Goal: Information Seeking & Learning: Find specific fact

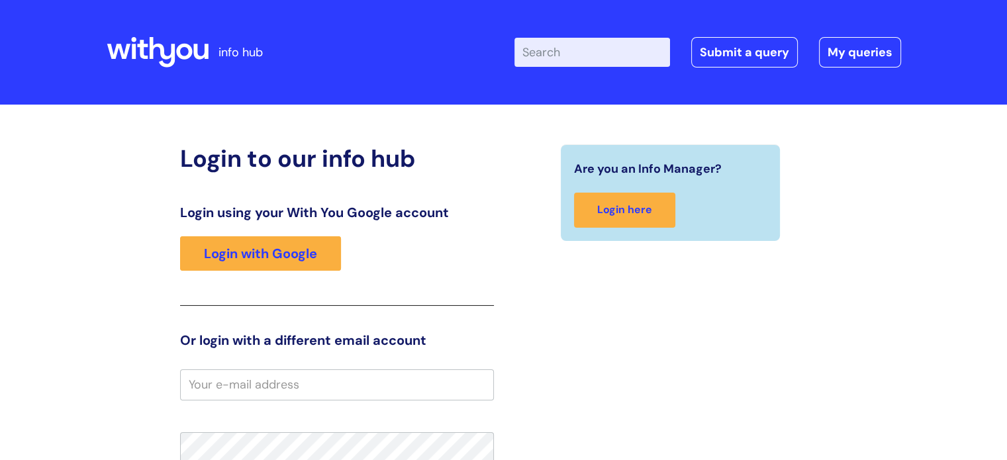
click at [603, 52] on input "Enter your search term here..." at bounding box center [592, 52] width 156 height 29
type input "employment contract"
click button "Search" at bounding box center [0, 0] width 0 height 0
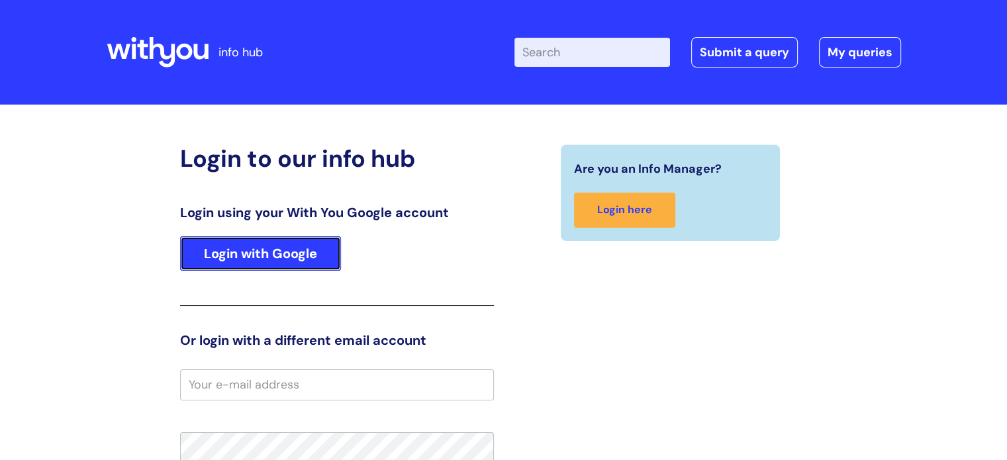
click at [204, 252] on link "Login with Google" at bounding box center [260, 253] width 161 height 34
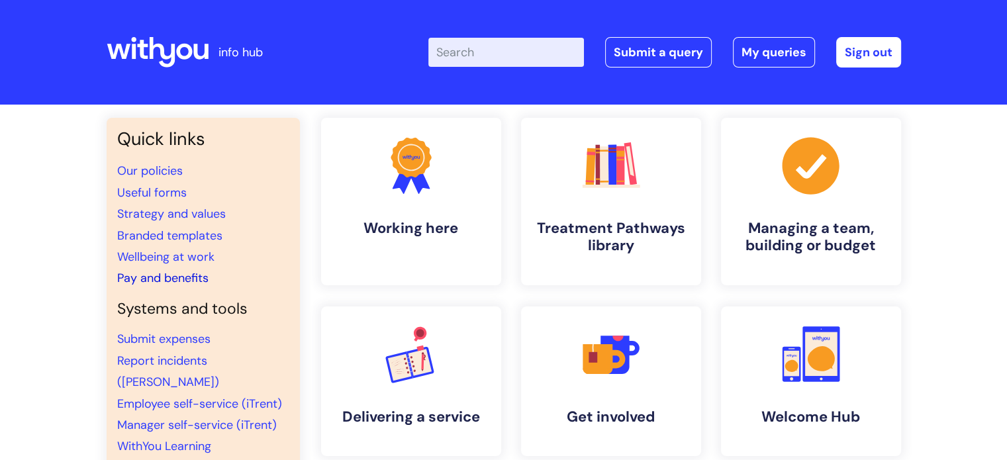
click at [194, 277] on link "Pay and benefits" at bounding box center [162, 278] width 91 height 16
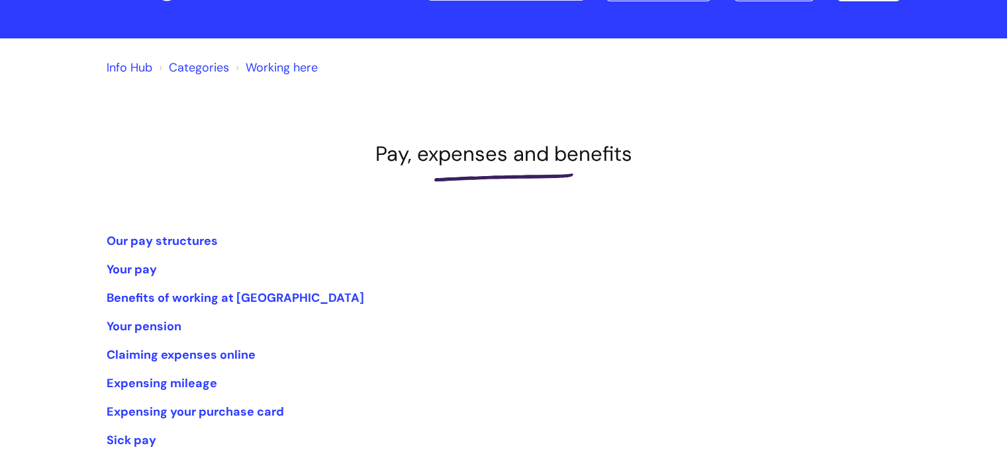
scroll to position [132, 0]
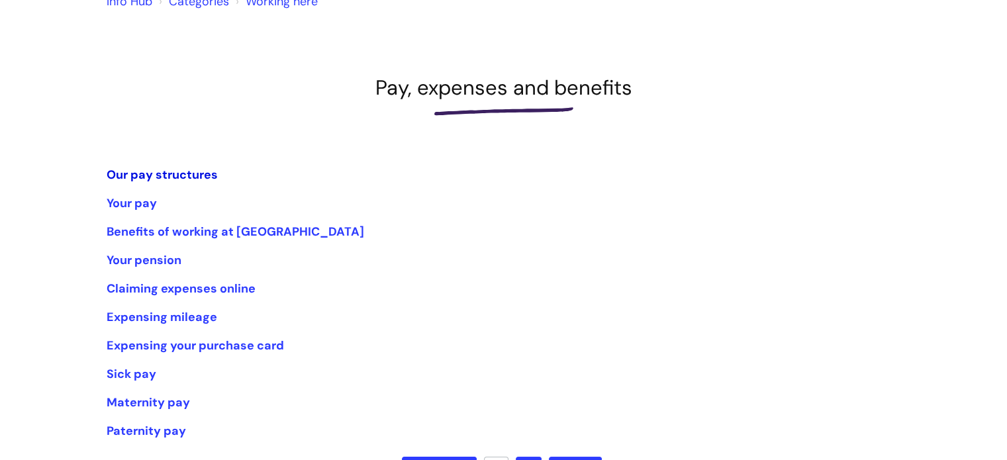
click at [188, 168] on link "Our pay structures" at bounding box center [162, 175] width 111 height 16
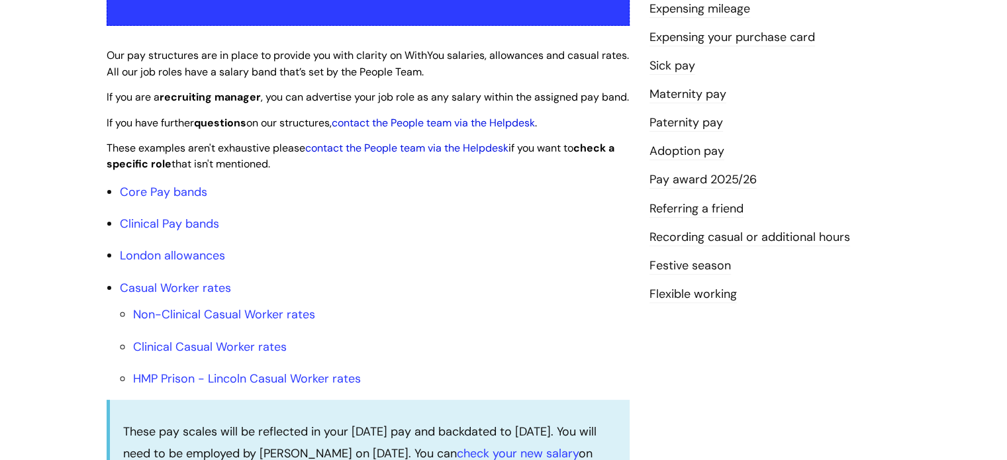
scroll to position [331, 0]
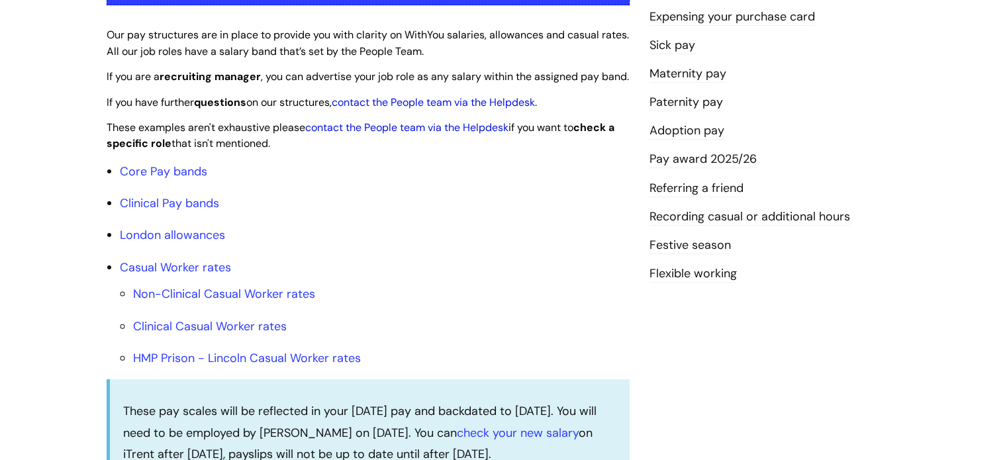
click at [191, 304] on li "Non-Clinical Casual Worker rates" at bounding box center [381, 293] width 496 height 21
click at [191, 302] on link "Non-Clinical Casual Worker rates" at bounding box center [224, 294] width 182 height 16
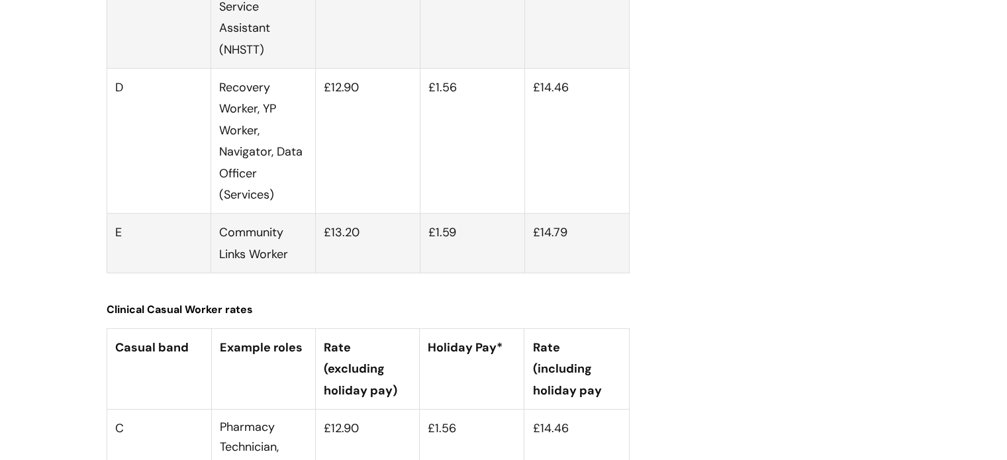
scroll to position [4073, 0]
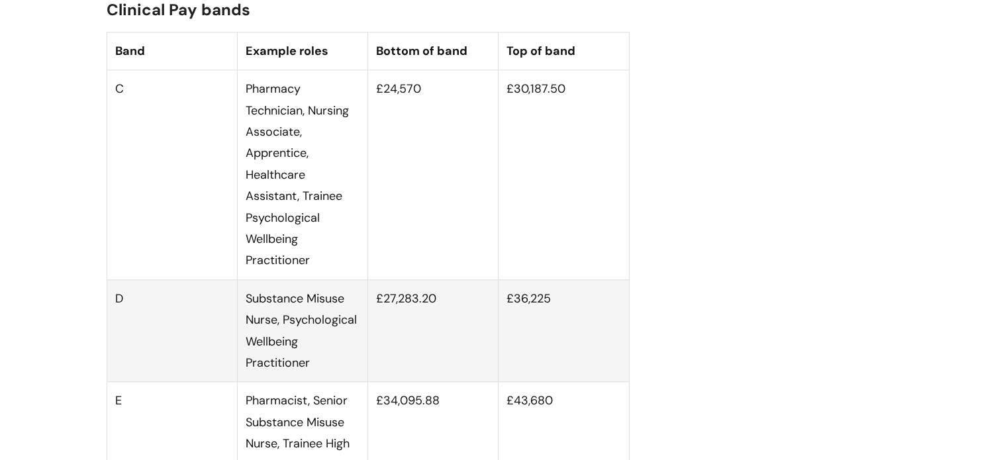
scroll to position [1655, 0]
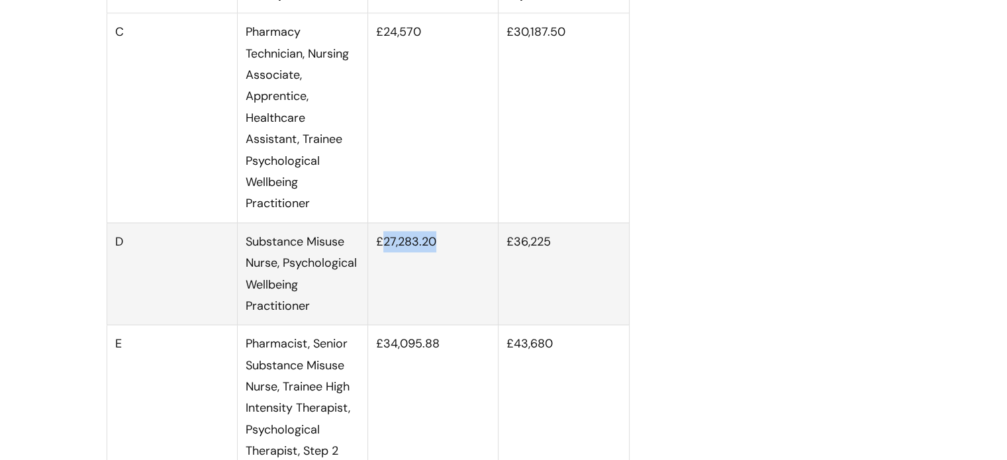
drag, startPoint x: 385, startPoint y: 253, endPoint x: 469, endPoint y: 251, distance: 83.4
click at [469, 251] on td "£27,283.20" at bounding box center [433, 273] width 130 height 103
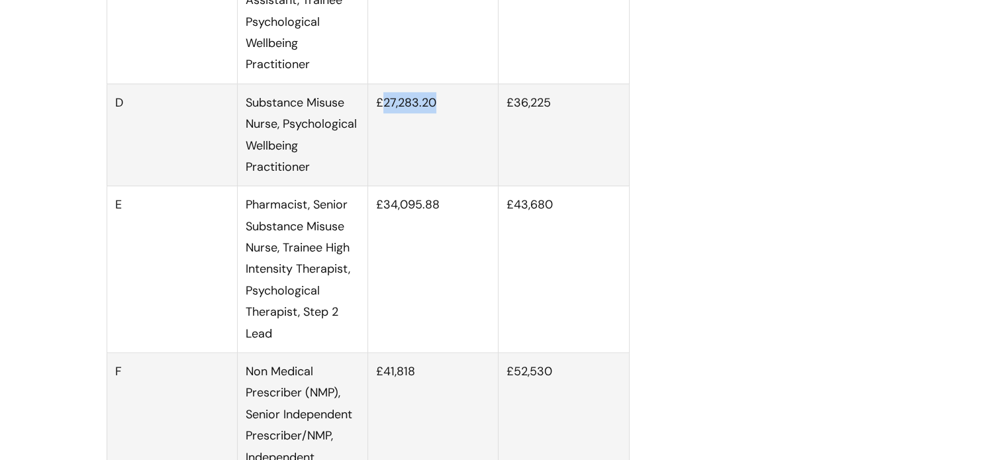
scroll to position [1787, 0]
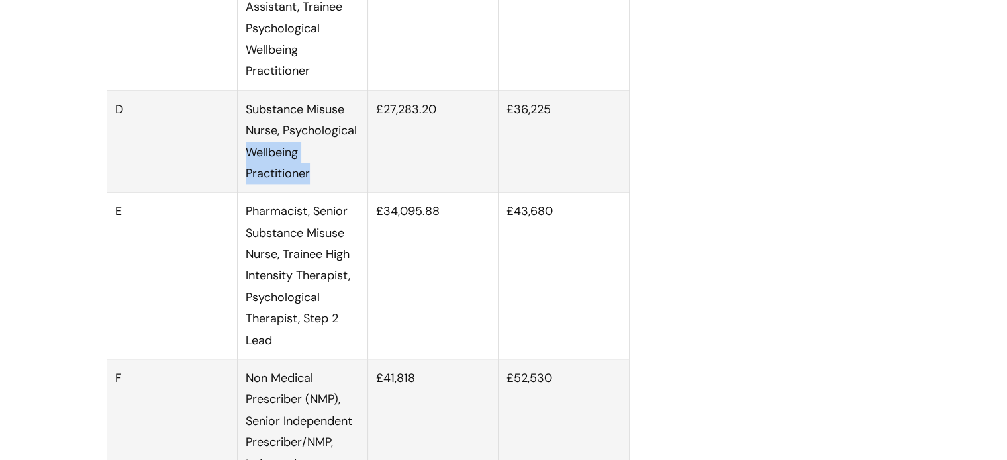
drag, startPoint x: 312, startPoint y: 187, endPoint x: 249, endPoint y: 177, distance: 64.4
click at [249, 177] on td "Substance Misuse Nurse, Psychological Wellbeing Practitioner" at bounding box center [302, 141] width 130 height 103
click at [447, 161] on td "£27,283.20" at bounding box center [433, 141] width 130 height 103
drag, startPoint x: 371, startPoint y: 121, endPoint x: 428, endPoint y: 121, distance: 56.9
click at [428, 121] on td "£27,283.20" at bounding box center [433, 141] width 130 height 103
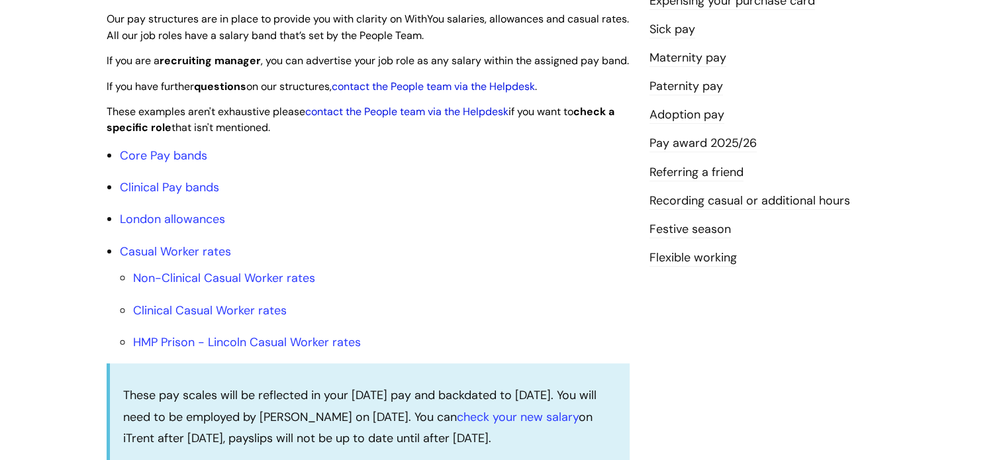
scroll to position [265, 0]
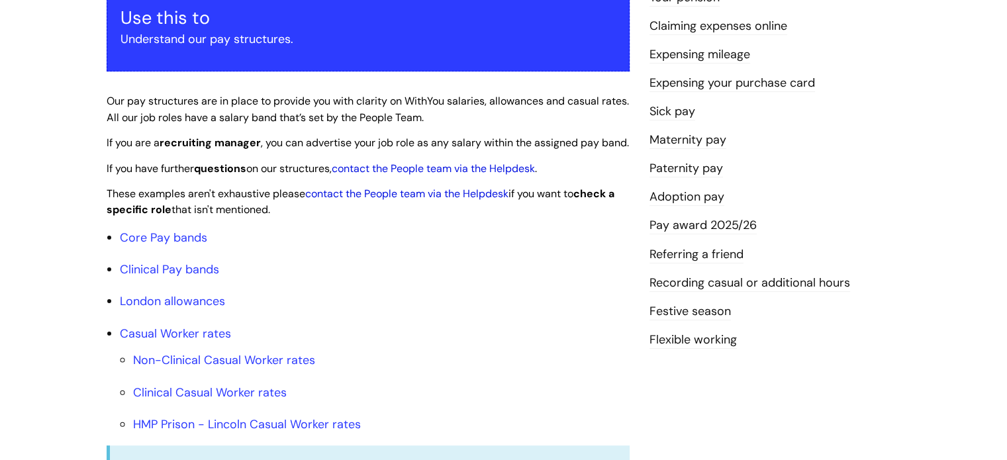
click at [721, 232] on link "Pay award 2025/26" at bounding box center [702, 225] width 107 height 17
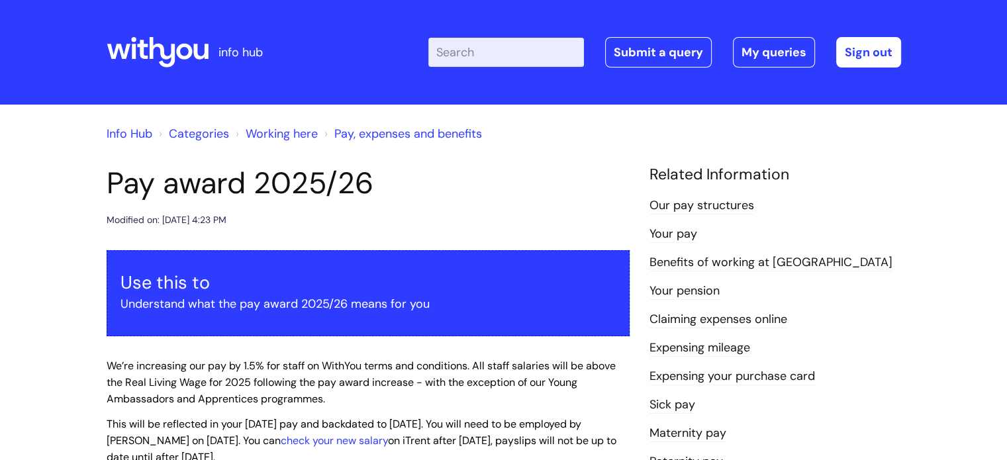
click at [719, 227] on li "Your pay" at bounding box center [775, 233] width 252 height 21
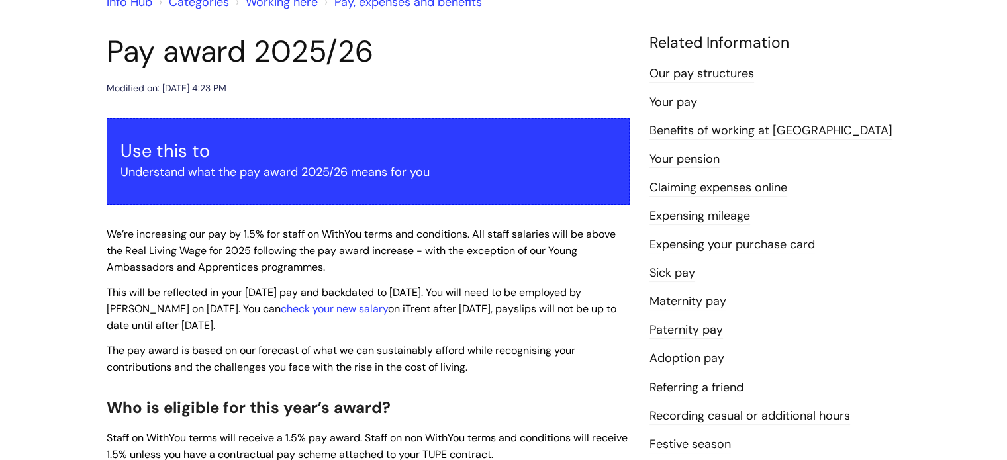
scroll to position [132, 0]
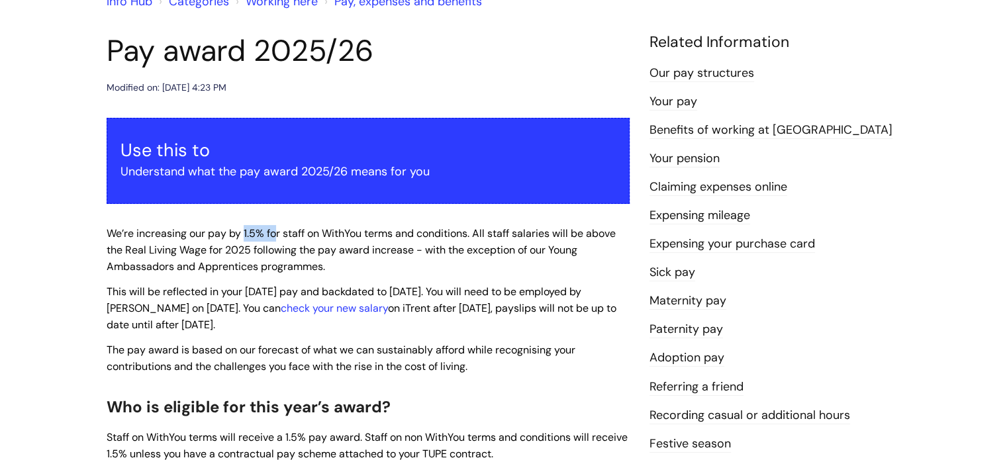
drag, startPoint x: 243, startPoint y: 232, endPoint x: 278, endPoint y: 232, distance: 35.1
click at [278, 232] on span "We’re increasing our pay by 1.5% for staff on WithYou terms and conditions. All…" at bounding box center [361, 249] width 509 height 47
click at [327, 256] on span "We’re increasing our pay by 1.5% for staff on WithYou terms and conditions. All…" at bounding box center [361, 249] width 509 height 47
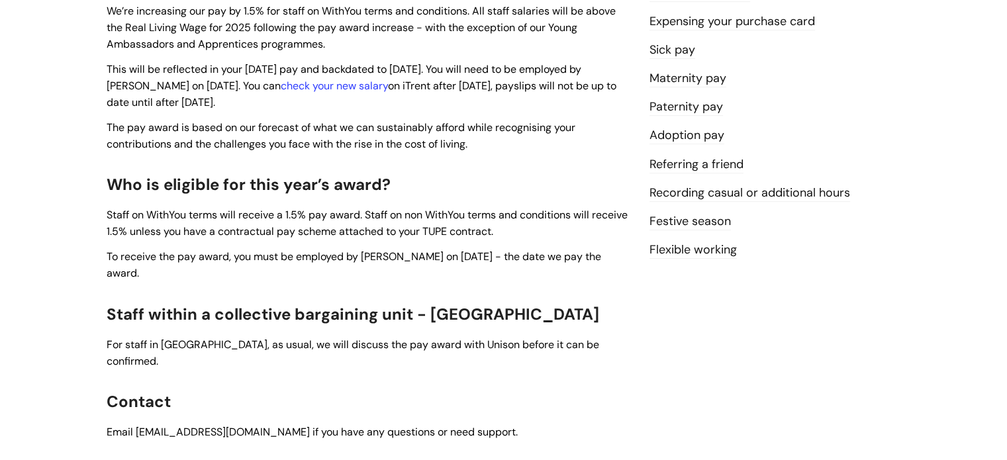
scroll to position [265, 0]
